Goal: Transaction & Acquisition: Purchase product/service

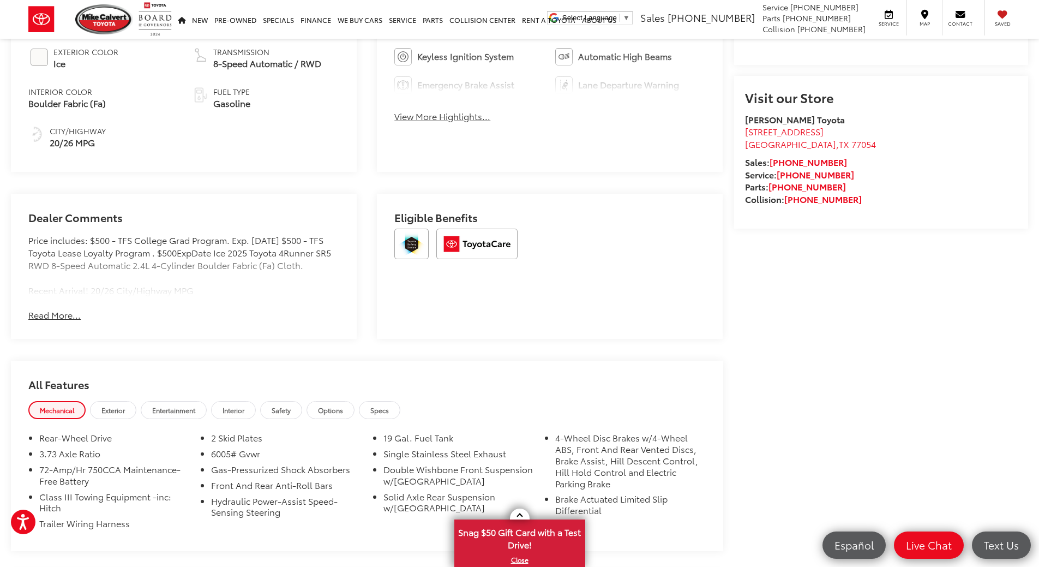
scroll to position [712, 0]
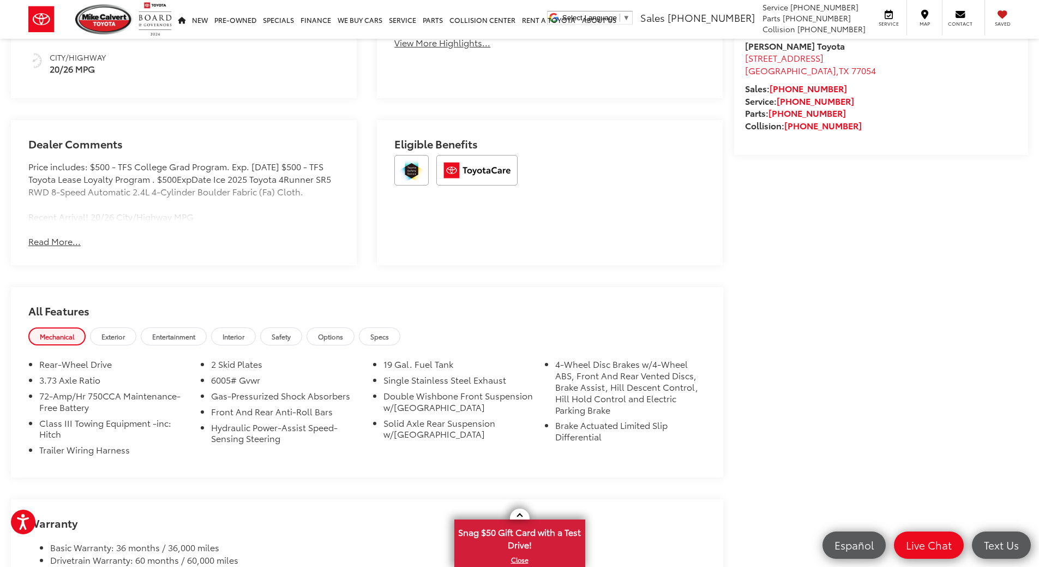
click at [50, 235] on button "Read More..." at bounding box center [54, 241] width 52 height 13
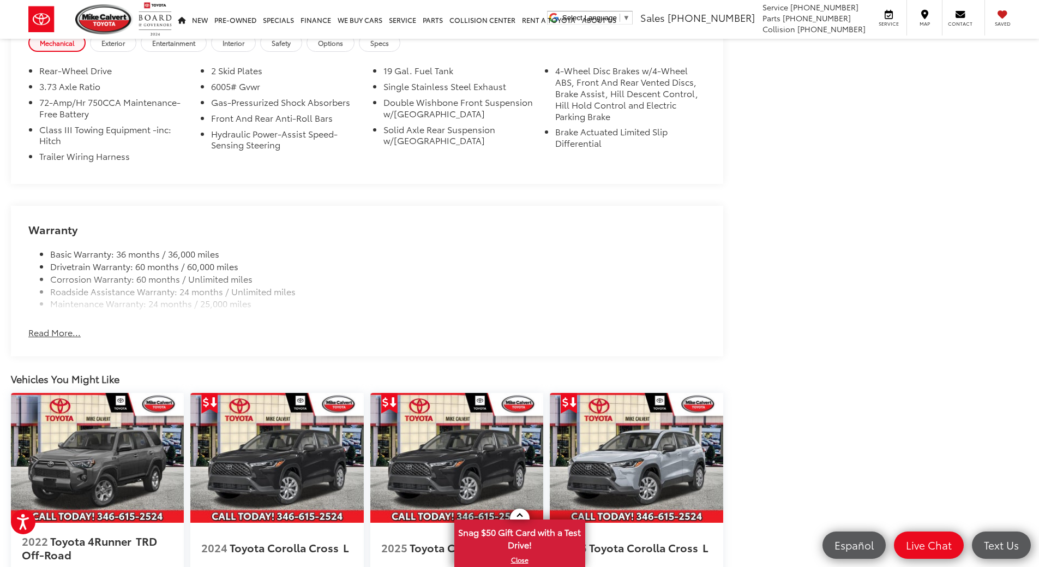
scroll to position [1040, 0]
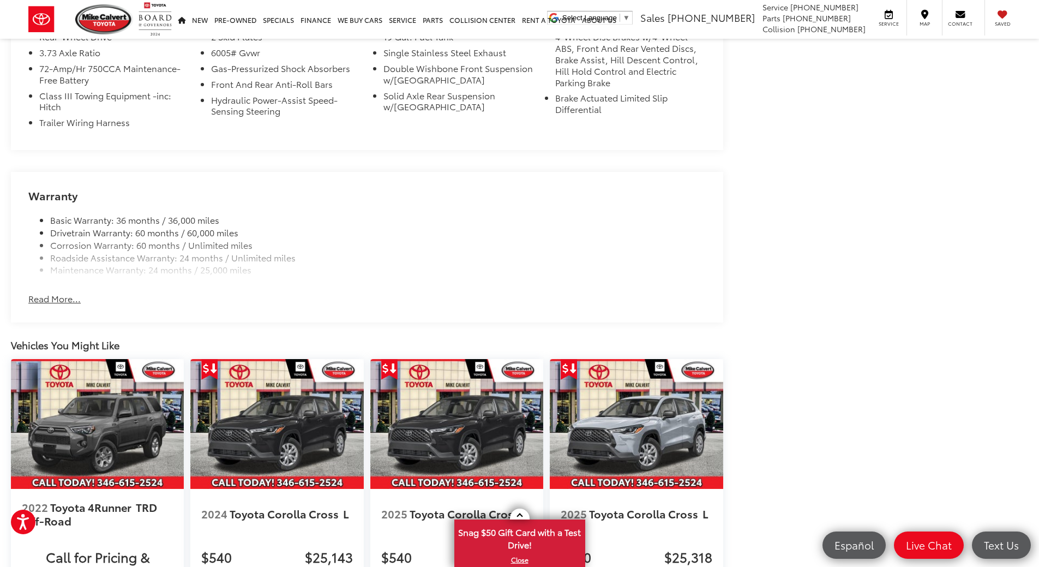
click at [55, 300] on button "Read More..." at bounding box center [54, 298] width 52 height 13
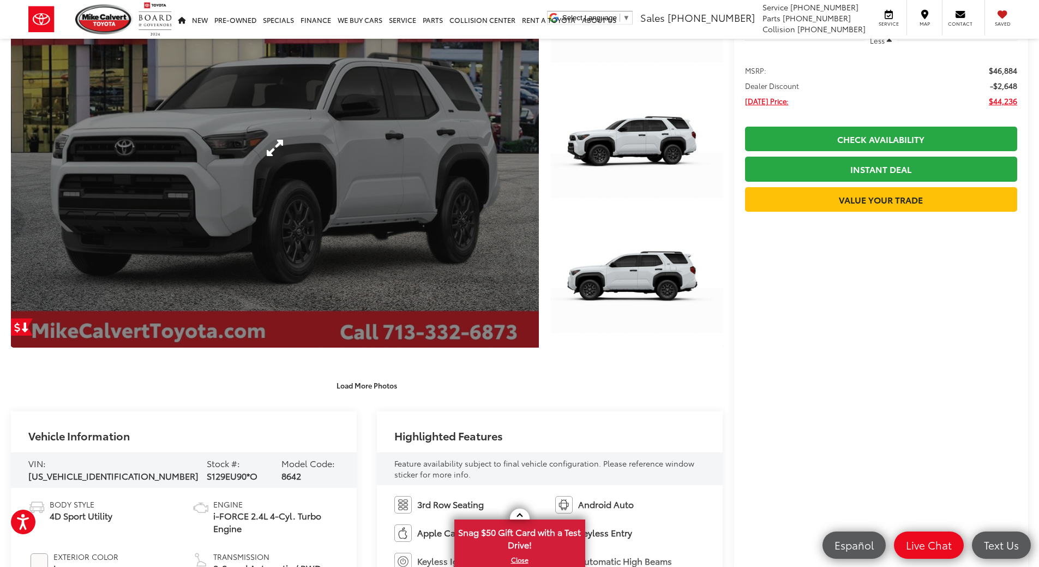
scroll to position [0, 0]
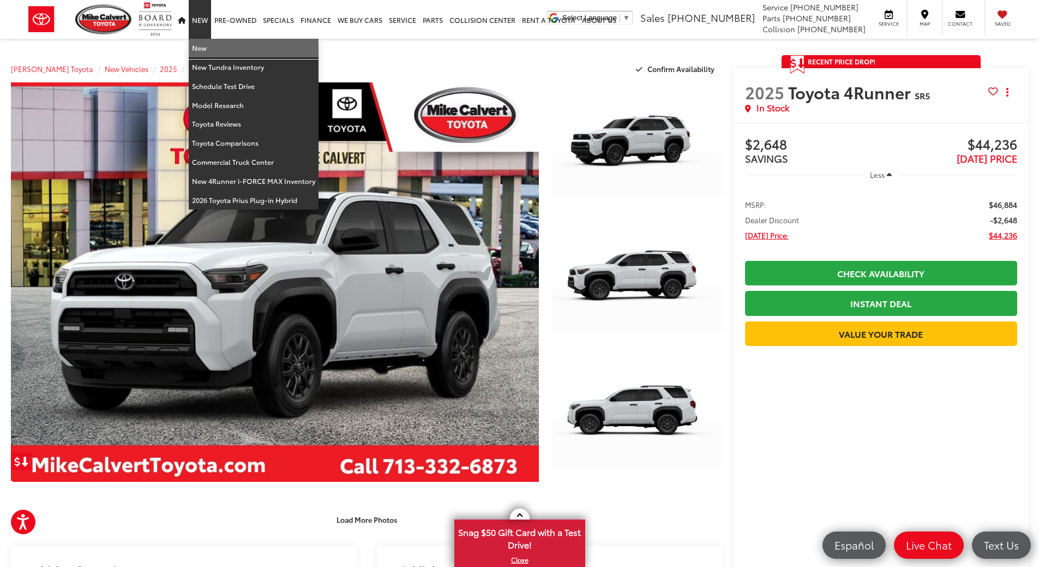
click at [200, 49] on link "New" at bounding box center [254, 48] width 130 height 19
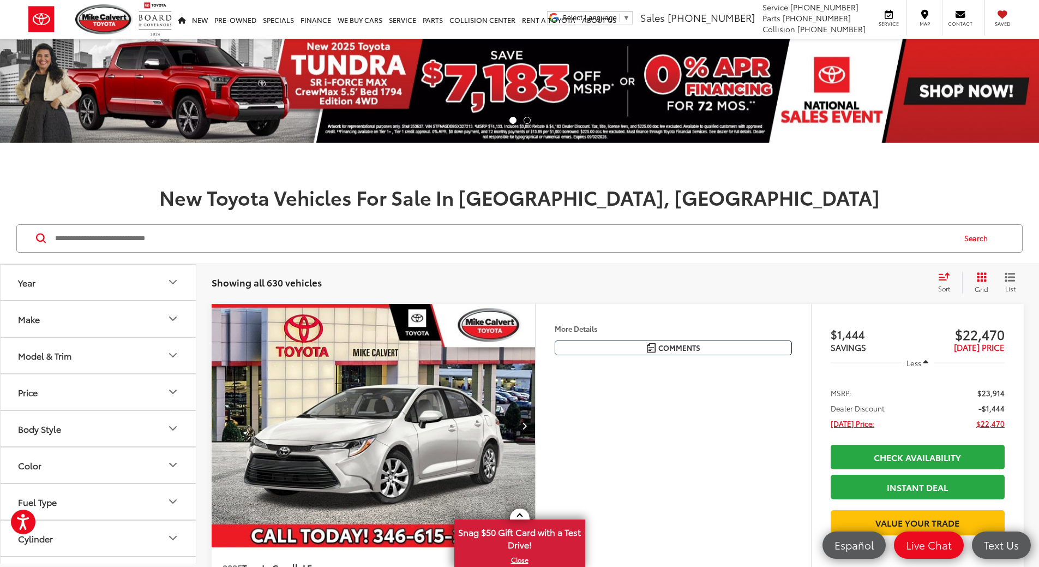
click at [148, 238] on input "Search by Make, Model, or Keyword" at bounding box center [504, 238] width 900 height 26
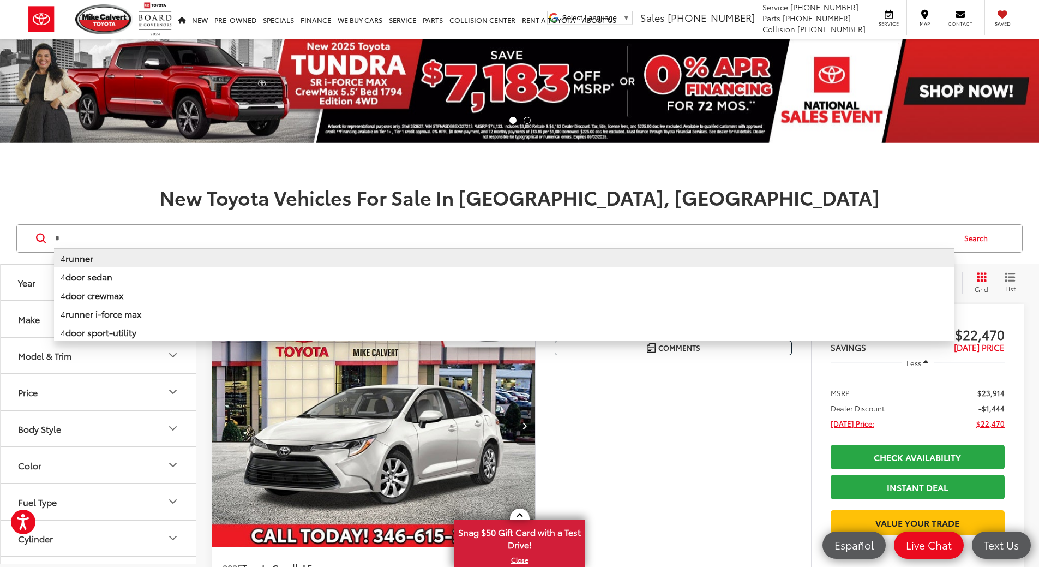
click at [97, 260] on li "4 runner" at bounding box center [504, 257] width 900 height 19
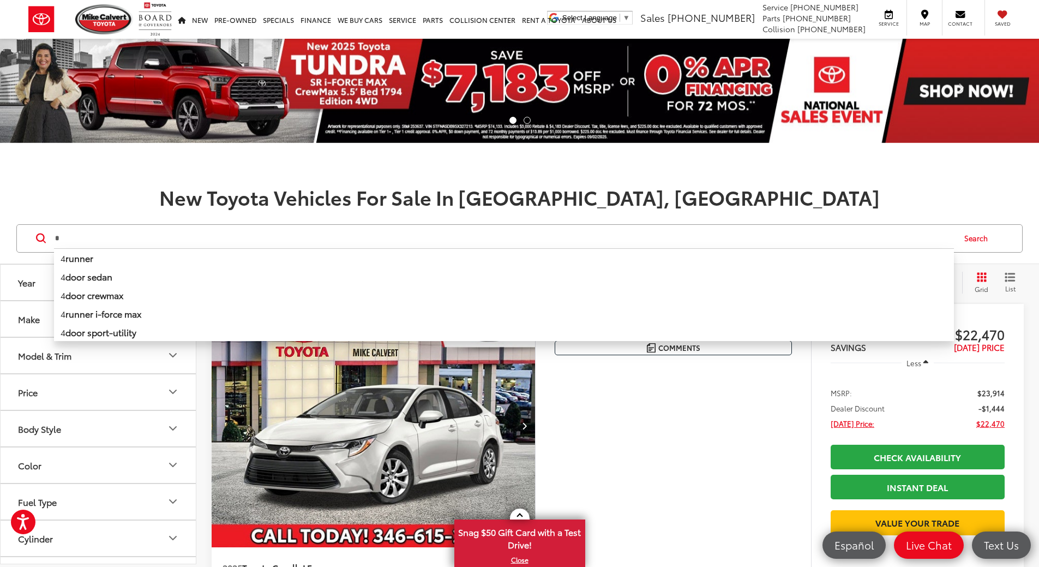
type input "*******"
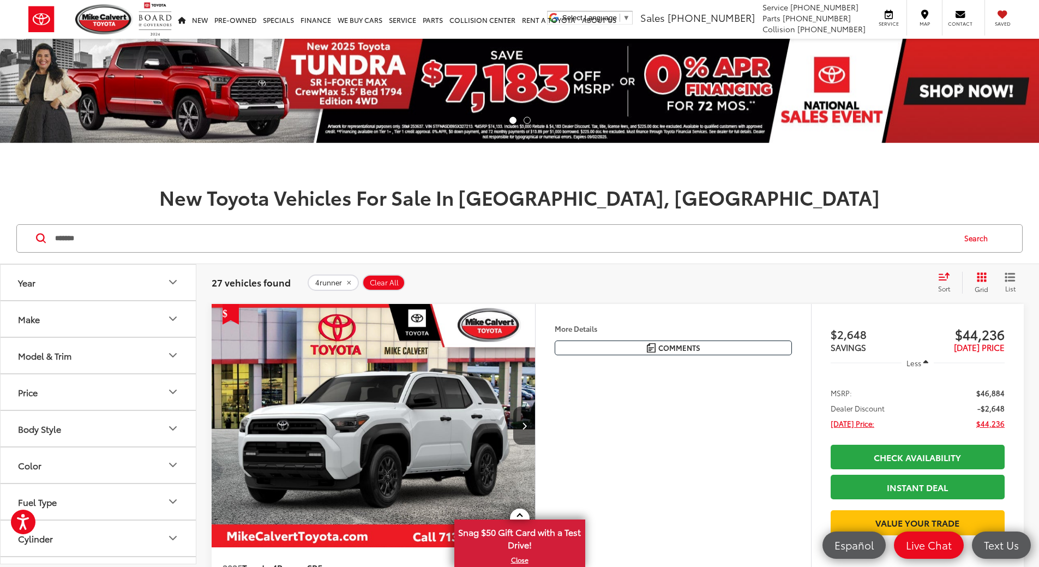
click at [941, 277] on icon "Select sort value" at bounding box center [944, 276] width 10 height 7
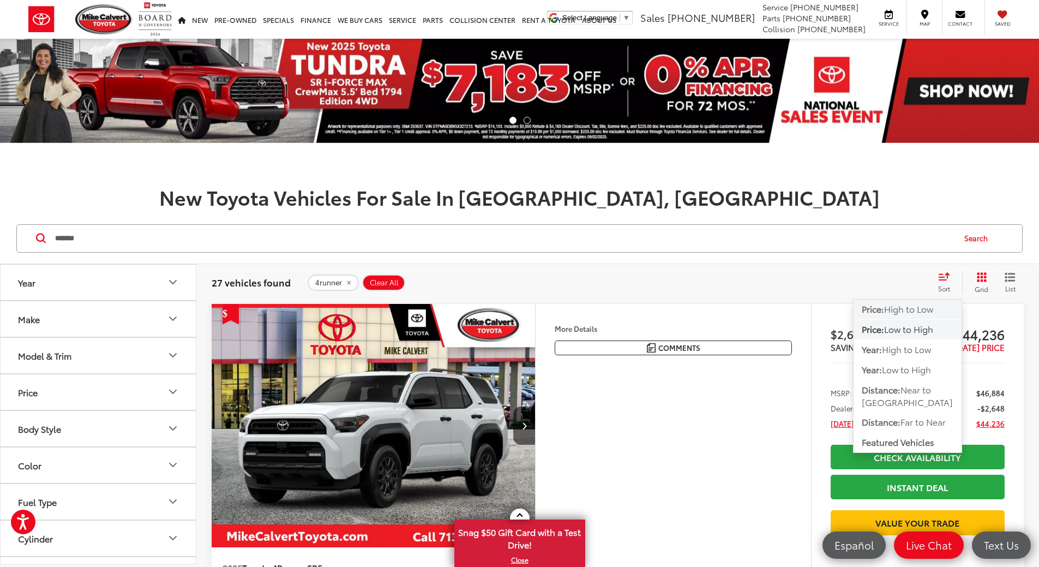
click at [898, 310] on span "High to Low" at bounding box center [908, 308] width 49 height 13
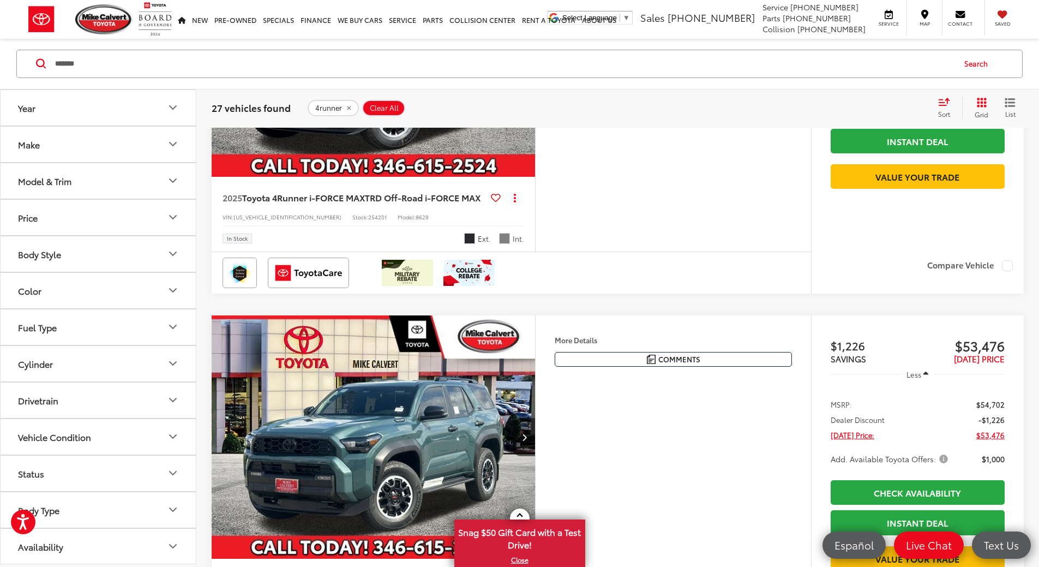
scroll to position [3818, 0]
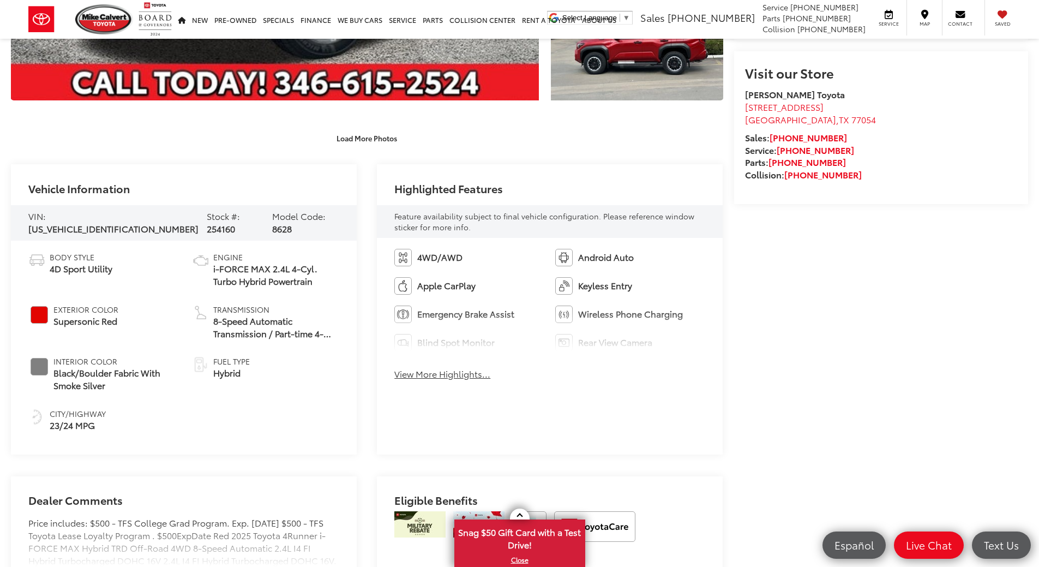
scroll to position [382, 0]
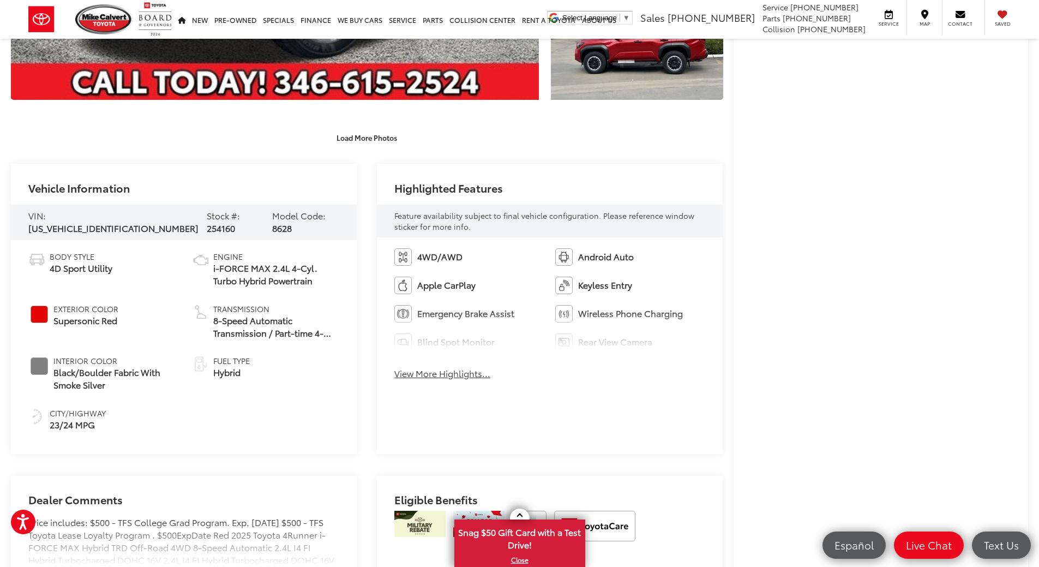
click at [454, 374] on button "View More Highlights..." at bounding box center [442, 373] width 96 height 13
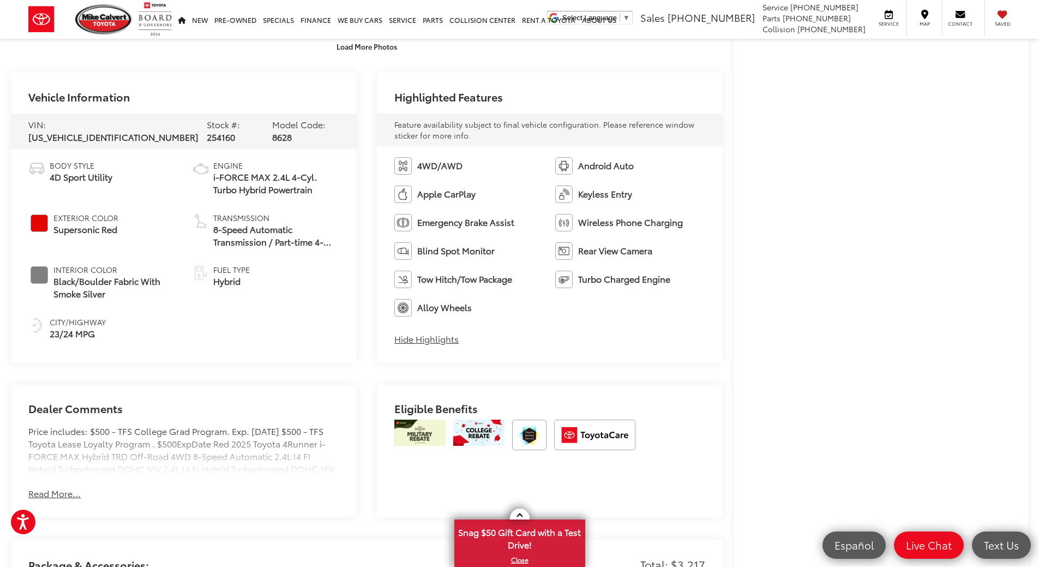
scroll to position [491, 0]
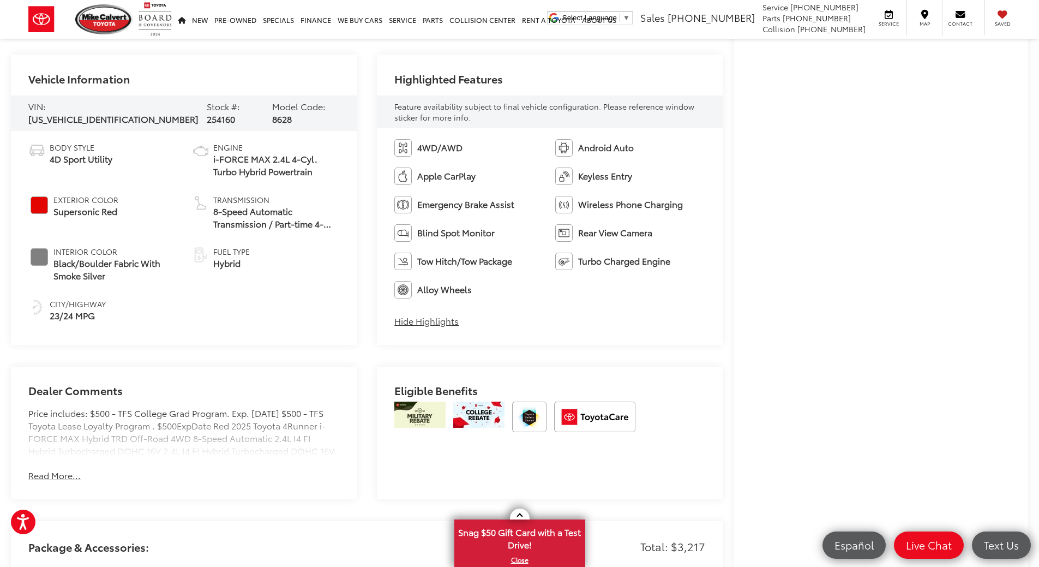
click at [61, 475] on button "Read More..." at bounding box center [54, 475] width 52 height 13
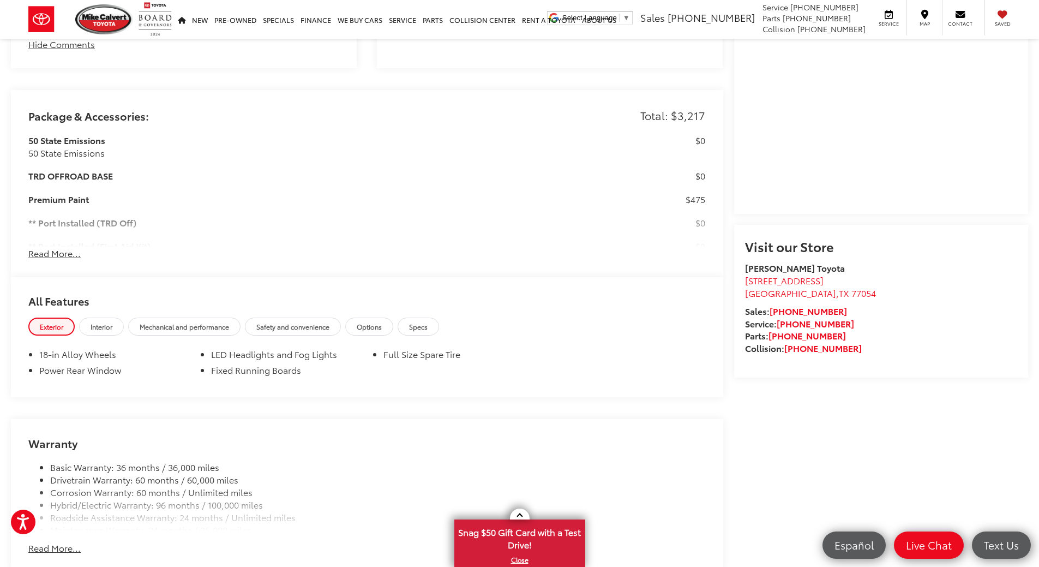
scroll to position [924, 0]
click at [56, 256] on button "Read More..." at bounding box center [54, 251] width 52 height 13
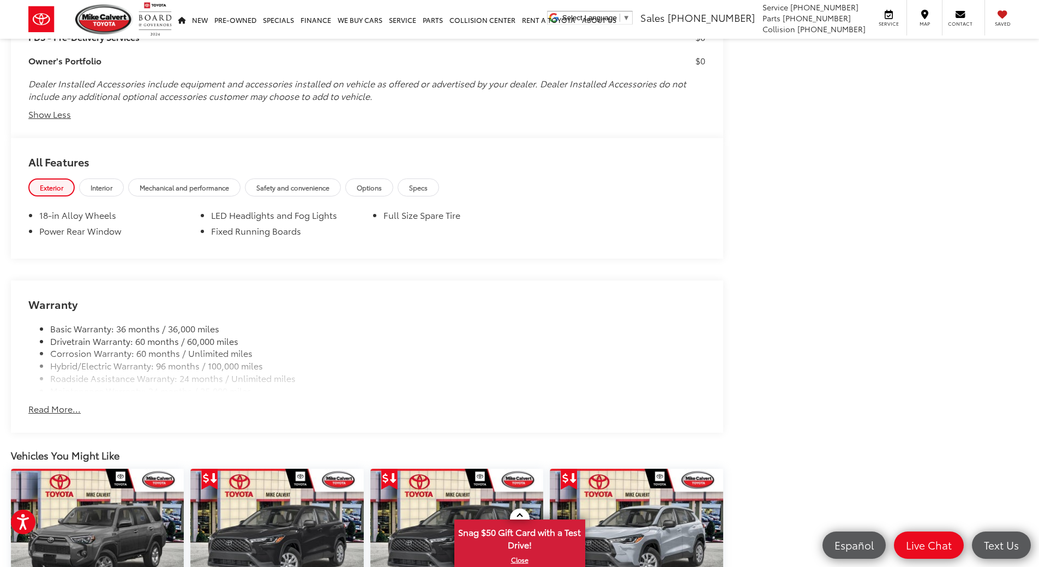
scroll to position [1874, 0]
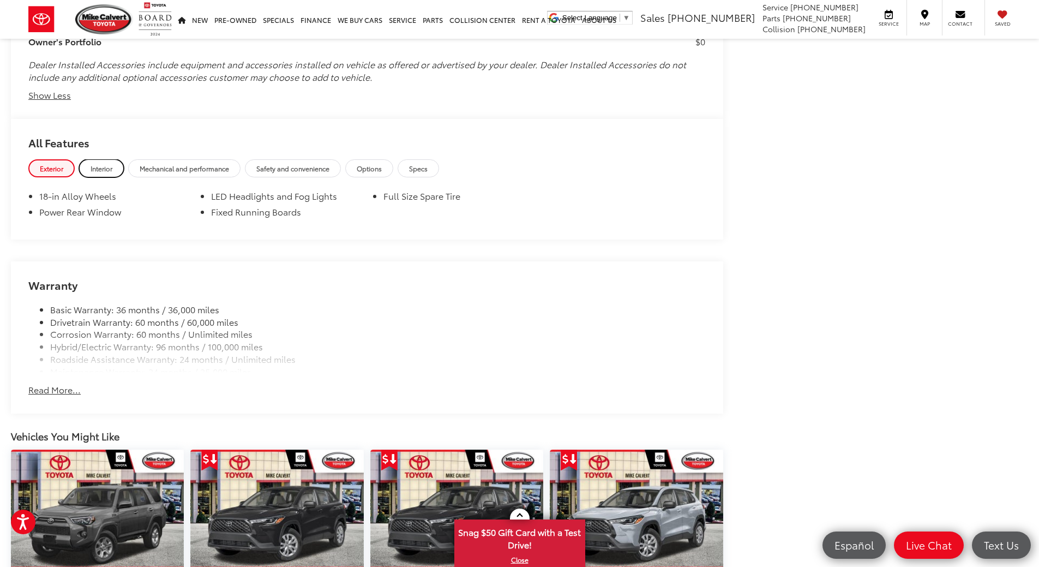
click at [94, 171] on span "Interior" at bounding box center [102, 168] width 22 height 9
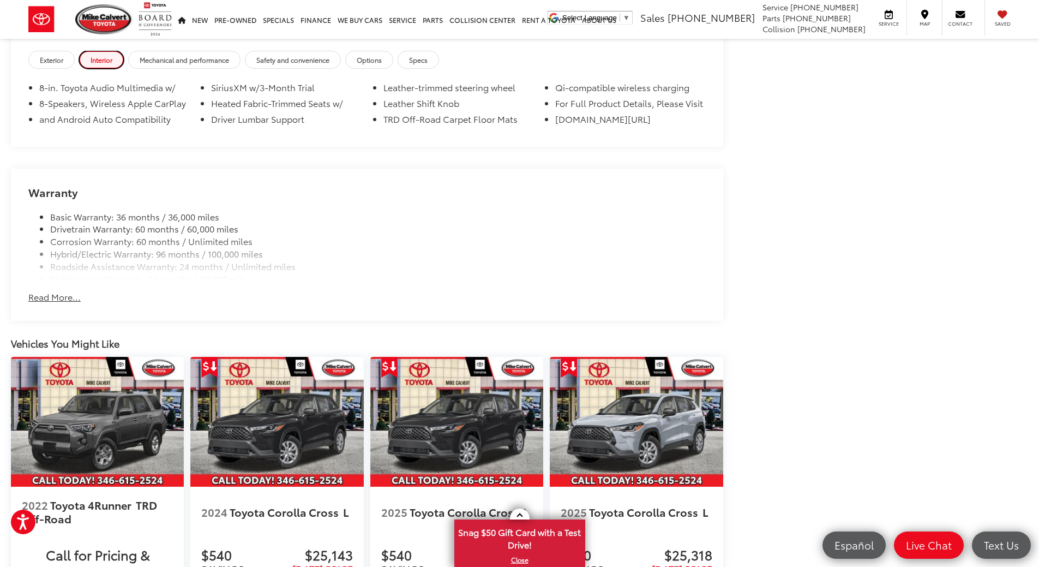
scroll to position [1983, 0]
click at [53, 296] on button "Read More..." at bounding box center [54, 296] width 52 height 13
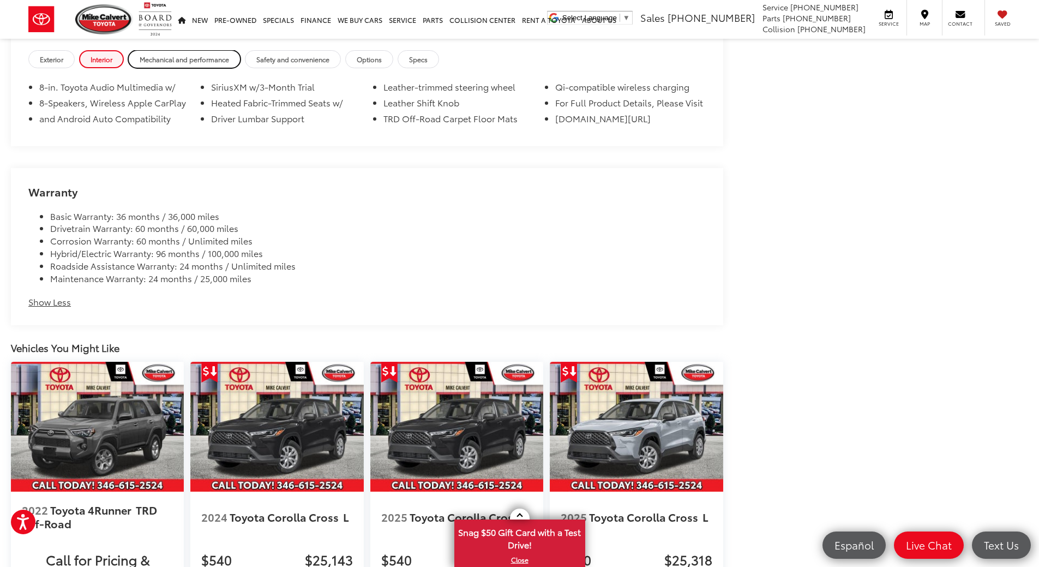
click at [199, 58] on span "Mechanical and performance" at bounding box center [184, 59] width 89 height 9
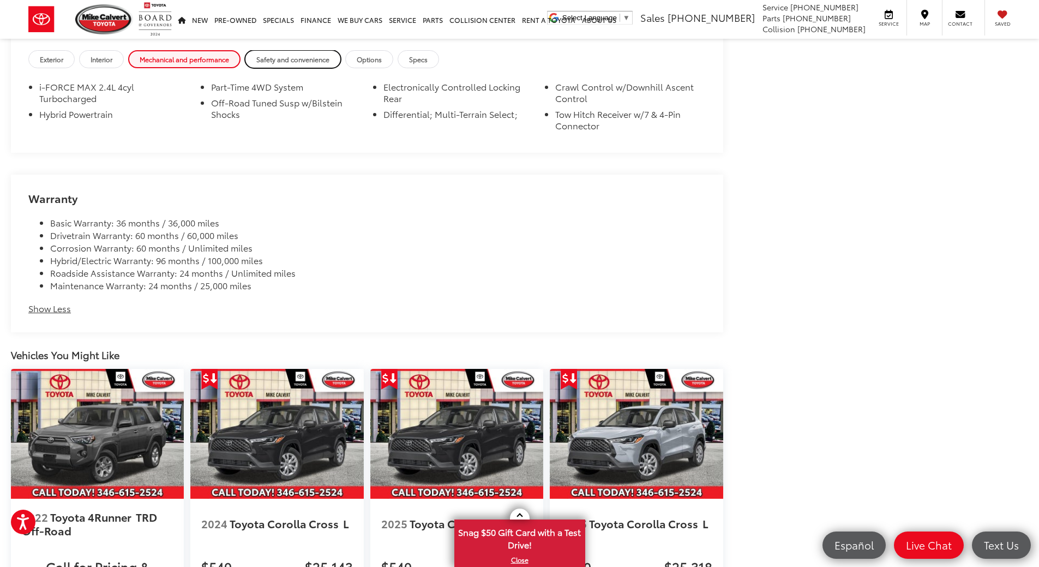
click at [283, 61] on span "Safety and convenience" at bounding box center [292, 59] width 73 height 9
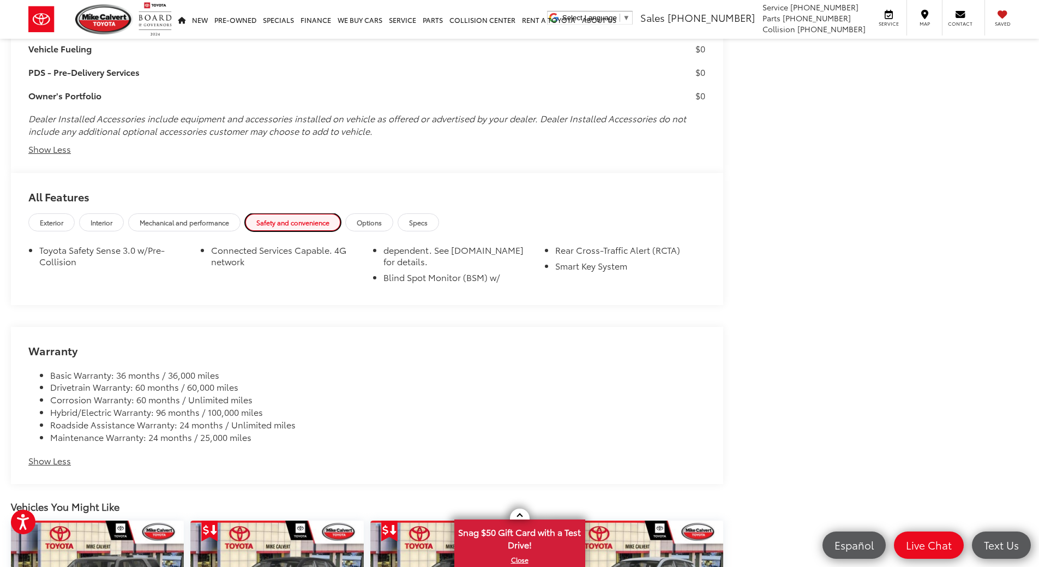
scroll to position [1819, 0]
click at [376, 224] on span "Options" at bounding box center [369, 222] width 25 height 9
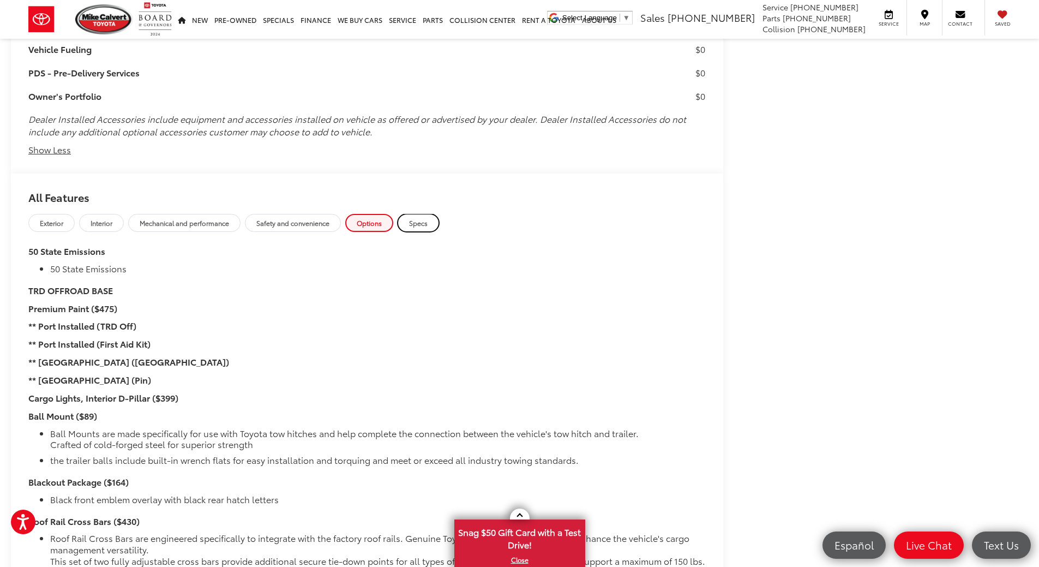
click at [423, 223] on span "Specs" at bounding box center [418, 222] width 19 height 9
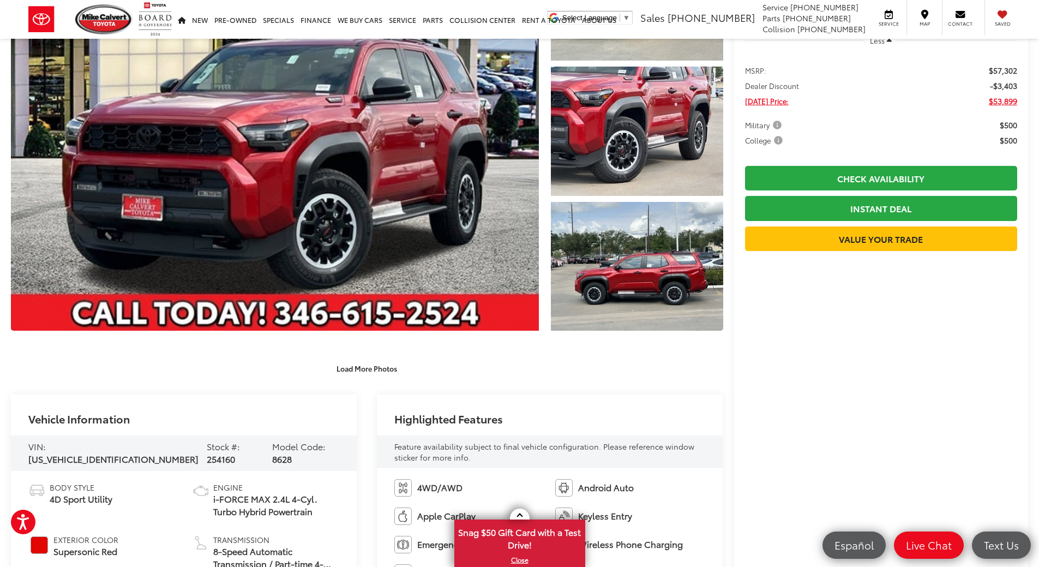
scroll to position [0, 0]
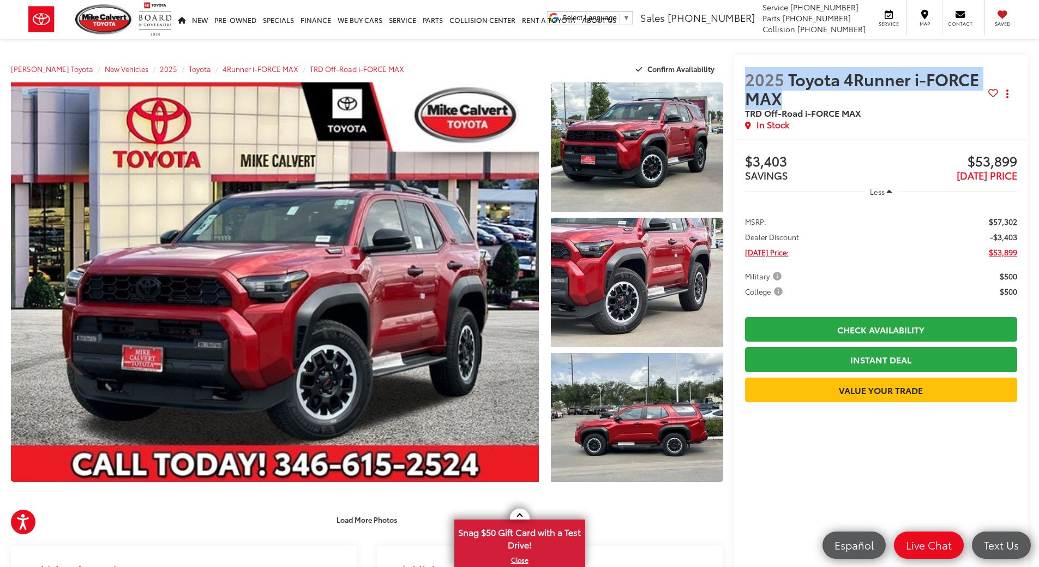
drag, startPoint x: 784, startPoint y: 99, endPoint x: 742, endPoint y: 81, distance: 45.4
click at [742, 81] on div "2025 Toyota 4Runner i-FORCE MAX TRD Off-Road i-FORCE MAX Copy Link Share Print …" at bounding box center [881, 97] width 295 height 84
copy span "2025 Toyota 4Runner i-FORCE MAX"
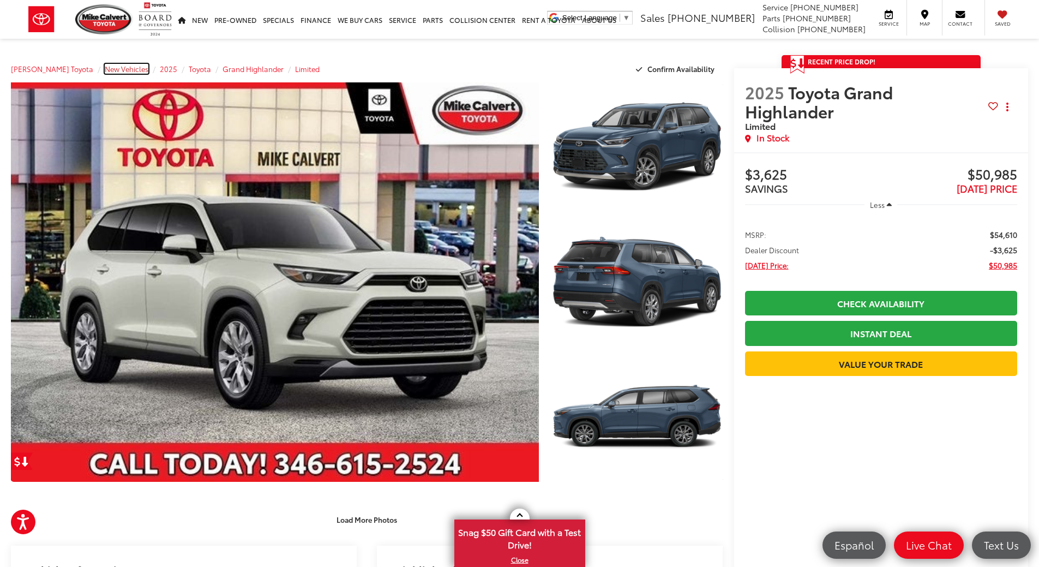
click at [110, 70] on span "New Vehicles" at bounding box center [127, 69] width 44 height 10
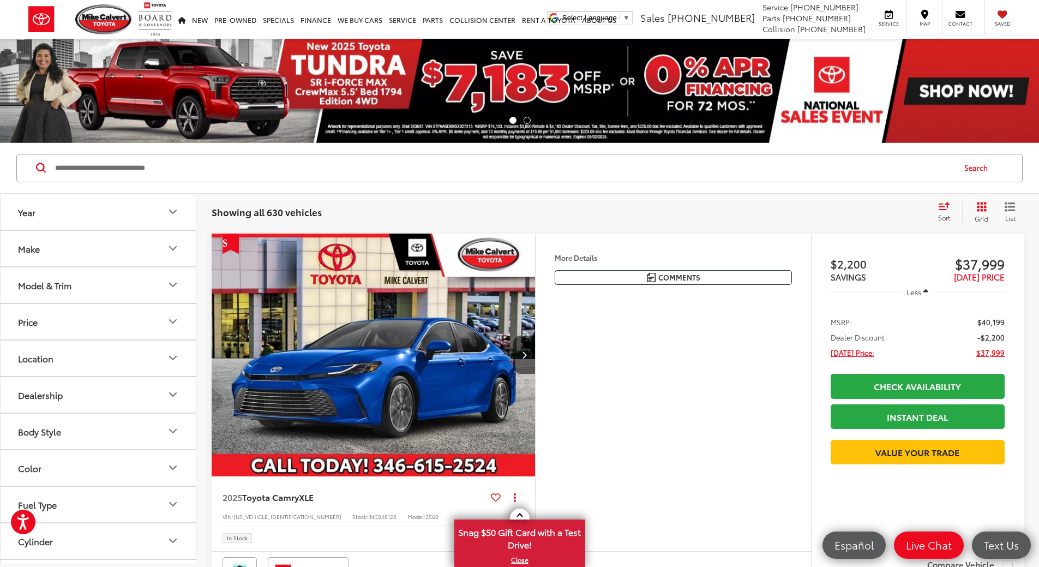
click at [170, 285] on icon "Model & Trim" at bounding box center [172, 284] width 13 height 13
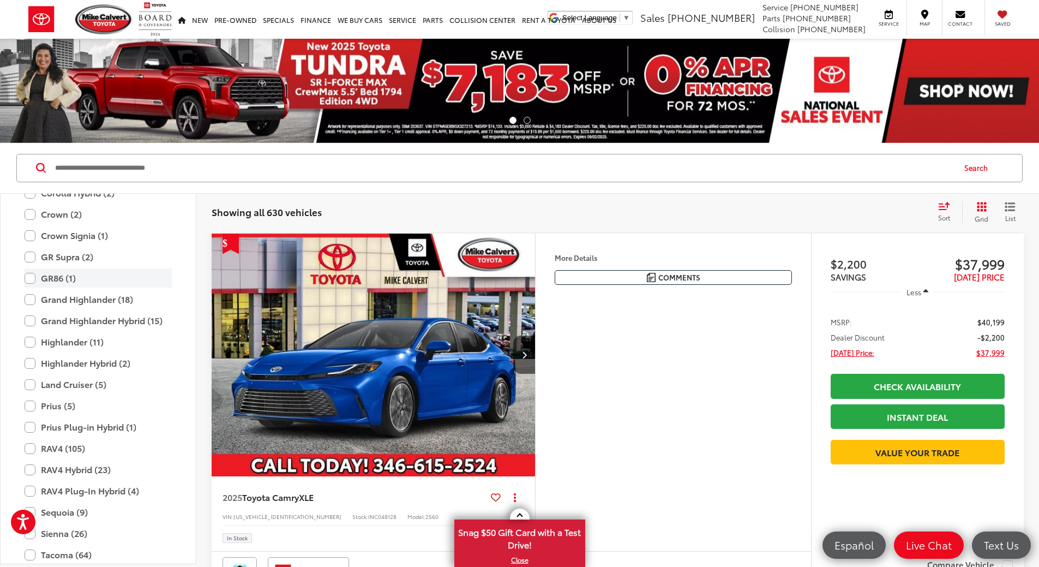
scroll to position [321, 0]
click at [29, 298] on label "Grand Highlander (18)" at bounding box center [98, 298] width 147 height 19
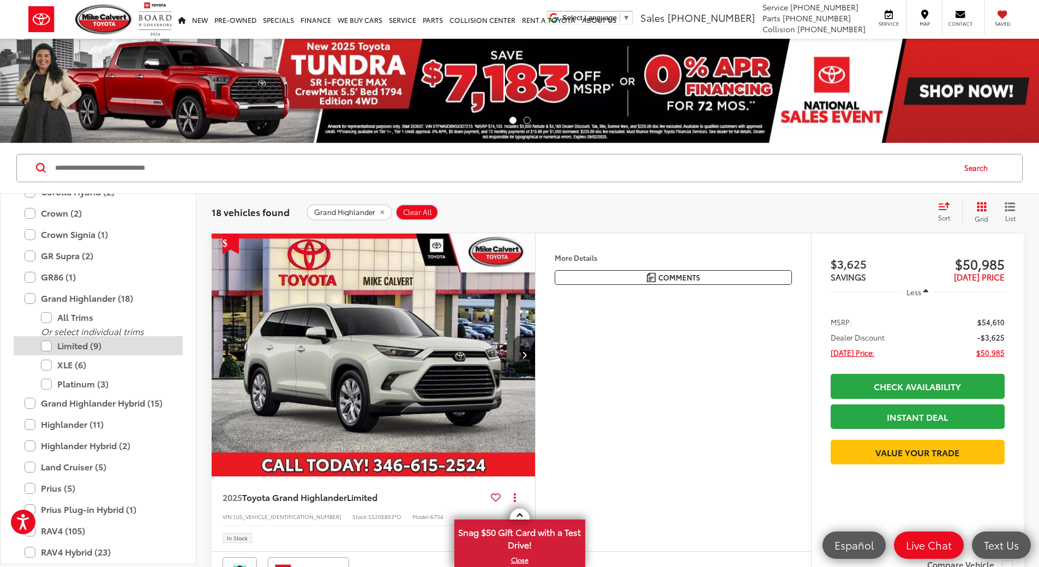
click at [44, 347] on label "Limited (9)" at bounding box center [106, 345] width 131 height 19
click at [44, 365] on label "XLE (6)" at bounding box center [106, 364] width 131 height 19
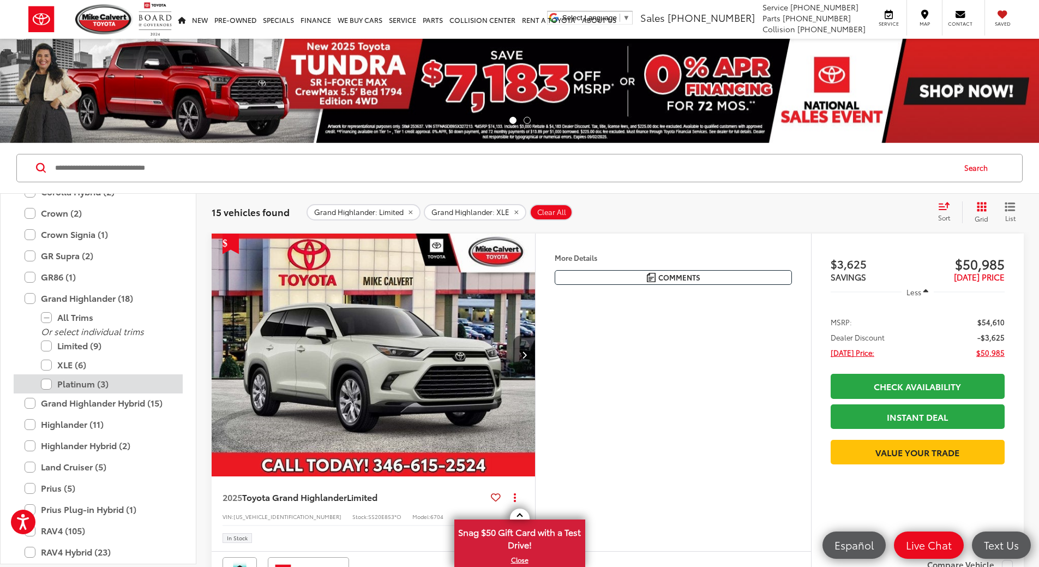
click at [46, 383] on label "Platinum (3)" at bounding box center [106, 383] width 131 height 19
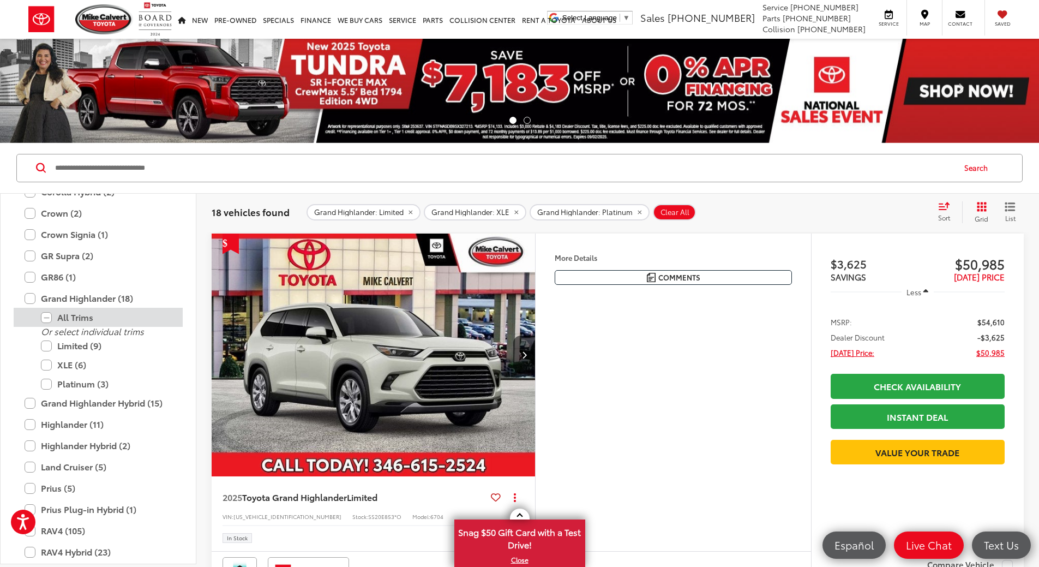
click at [43, 317] on label "All Trims" at bounding box center [106, 317] width 131 height 19
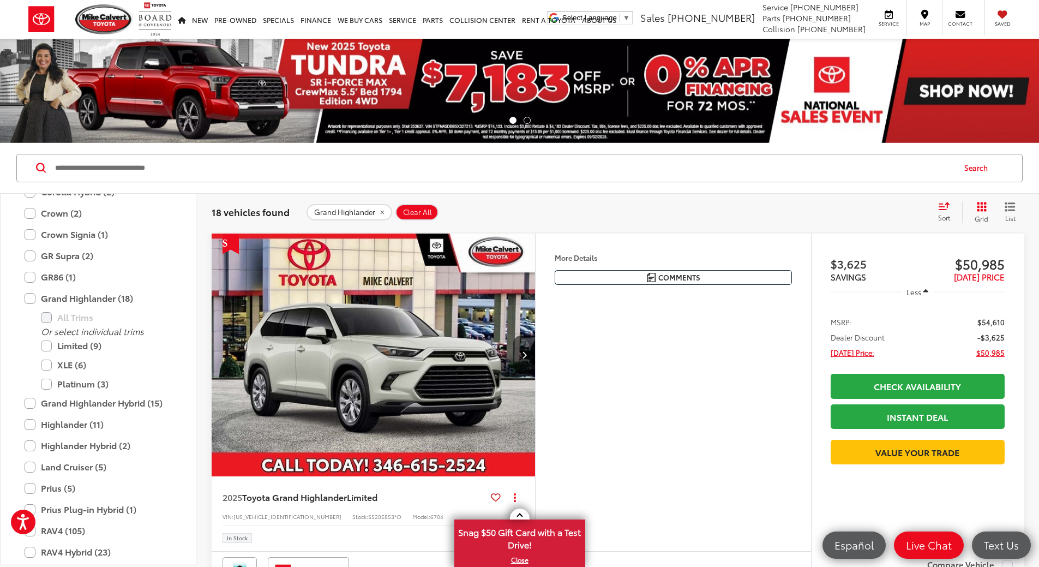
click at [944, 214] on span "Sort" at bounding box center [944, 217] width 12 height 9
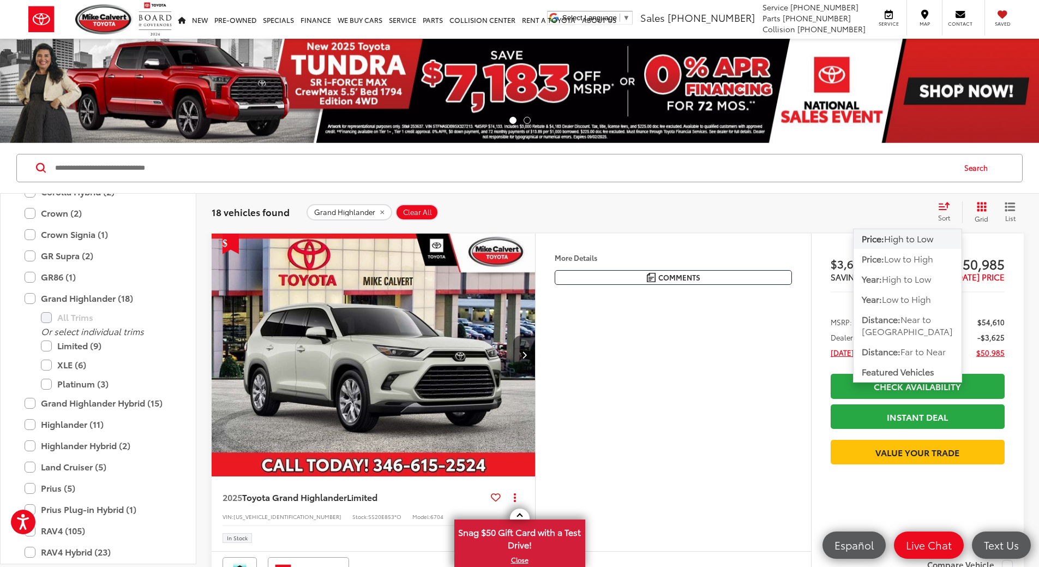
click at [897, 238] on span "High to Low" at bounding box center [908, 238] width 49 height 13
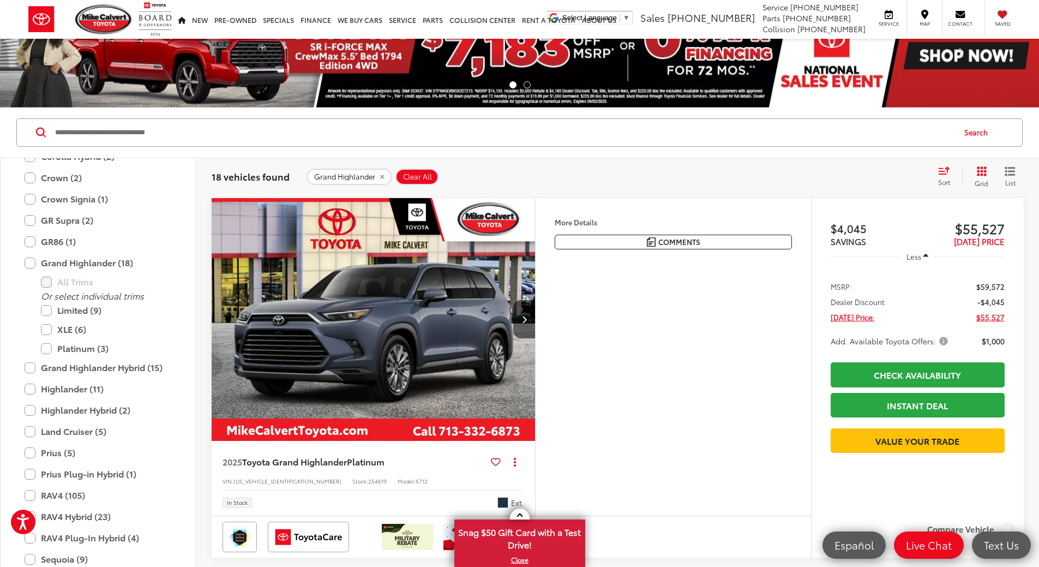
scroll to position [109, 0]
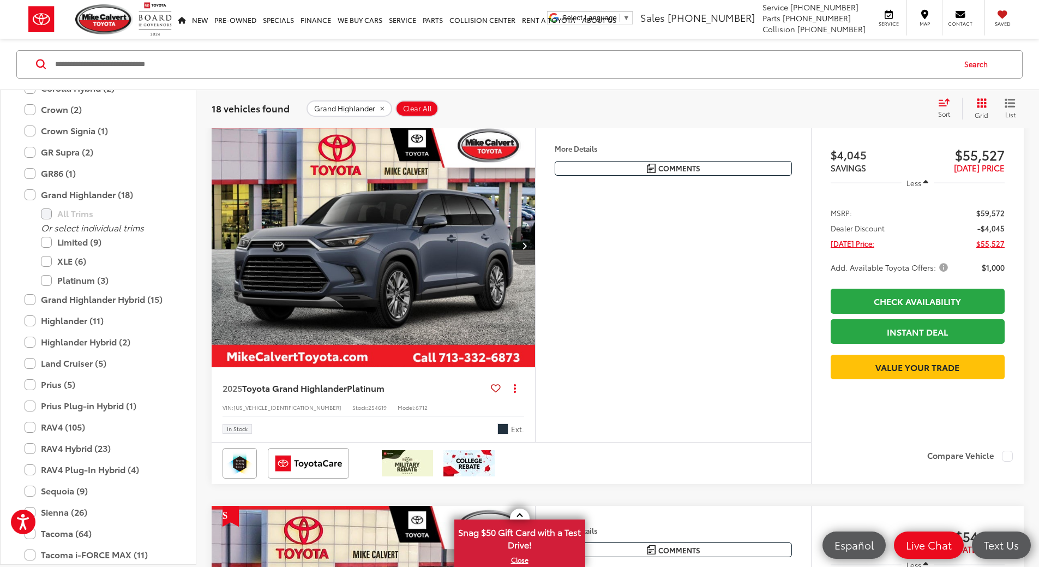
click at [418, 285] on img "2025 Toyota Grand Highlander Platinum 0" at bounding box center [373, 246] width 325 height 244
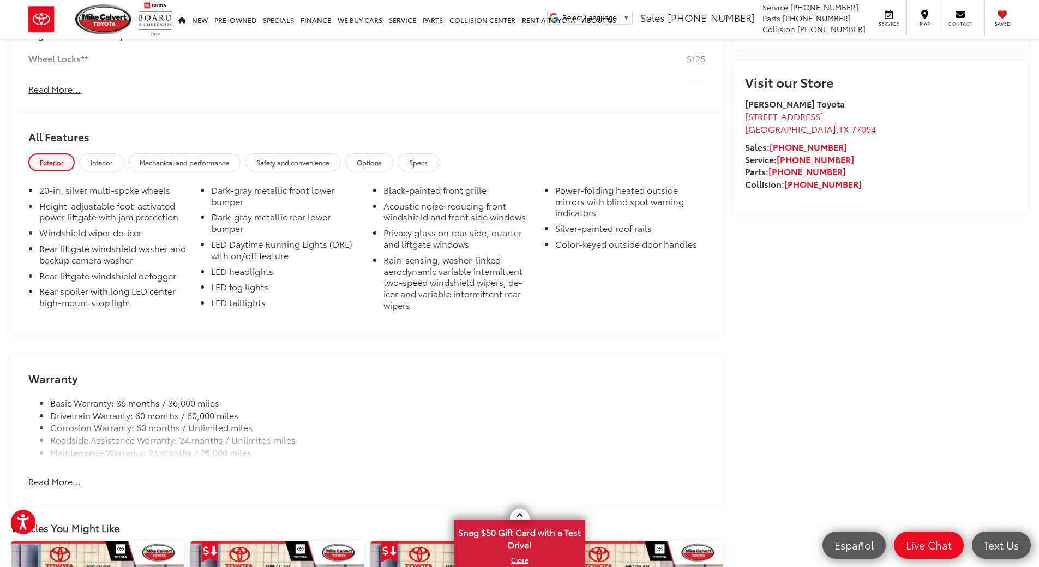
scroll to position [1091, 0]
